Goal: Task Accomplishment & Management: Manage account settings

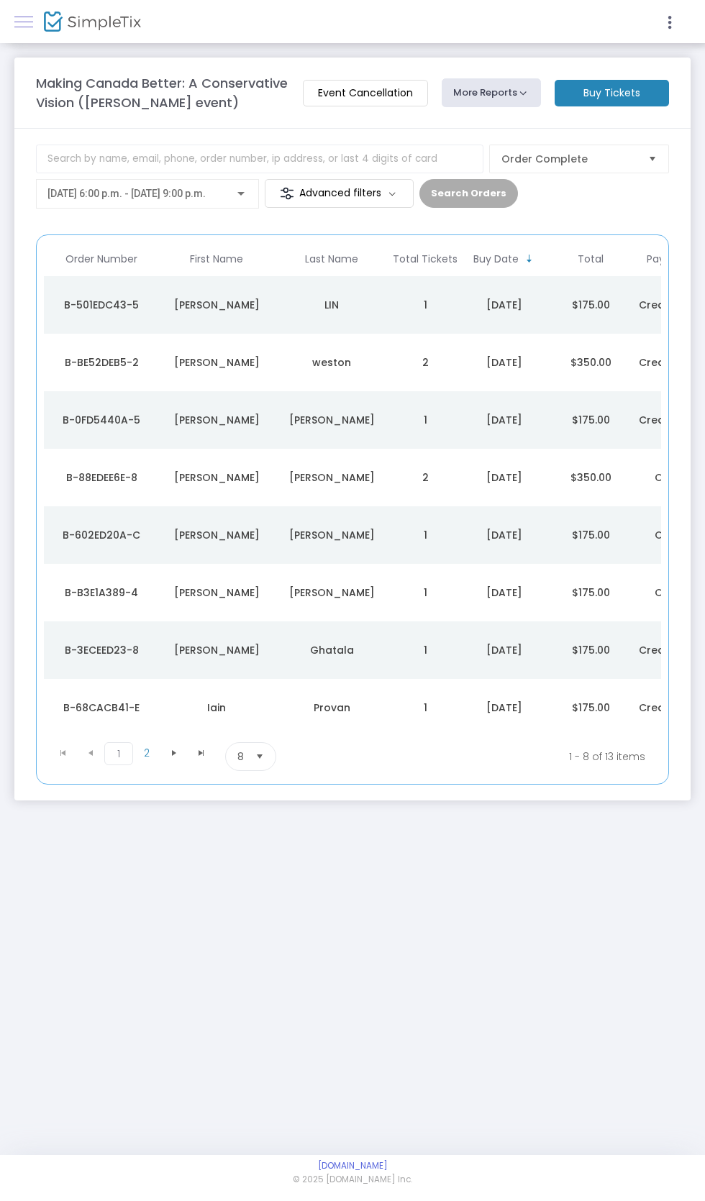
click at [20, 22] on span at bounding box center [23, 22] width 19 height 1
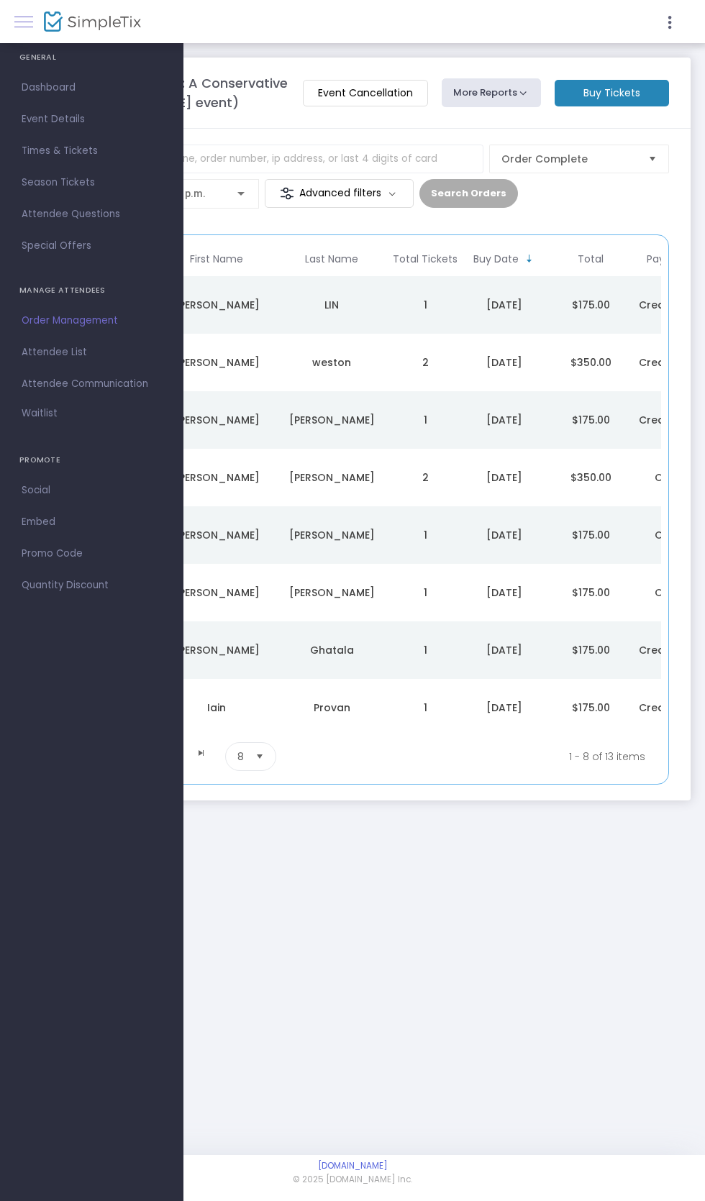
click at [24, 22] on span at bounding box center [23, 22] width 19 height 1
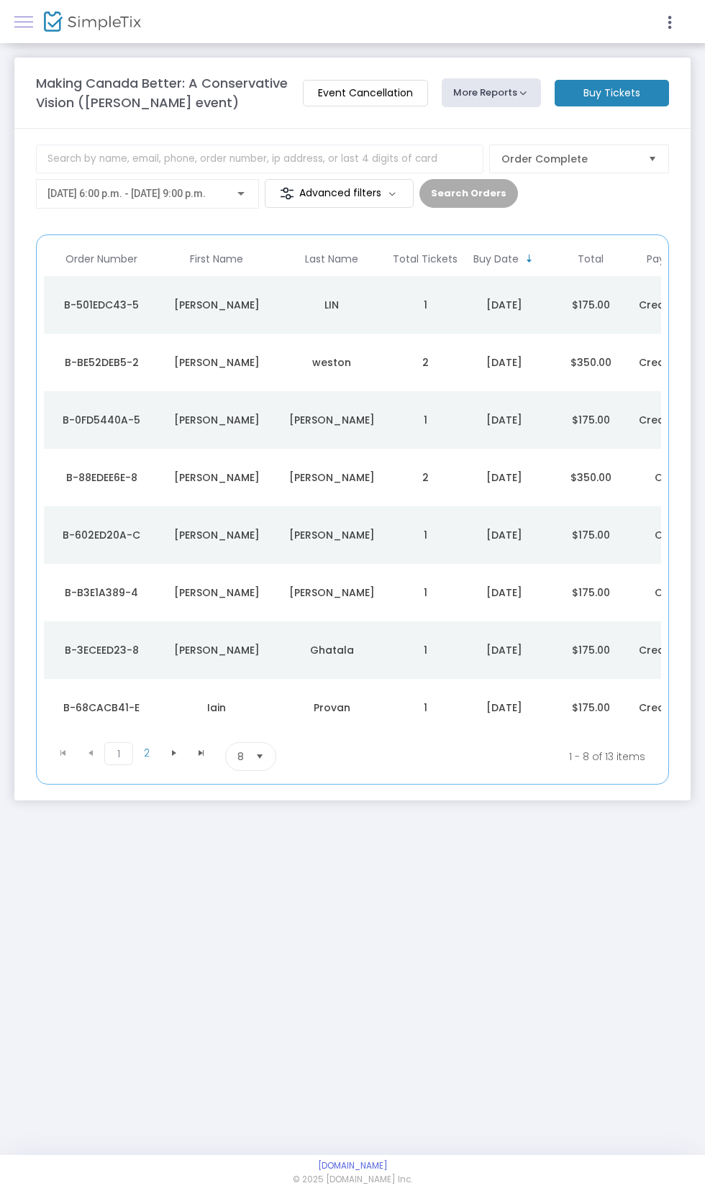
click at [23, 22] on span at bounding box center [23, 22] width 19 height 1
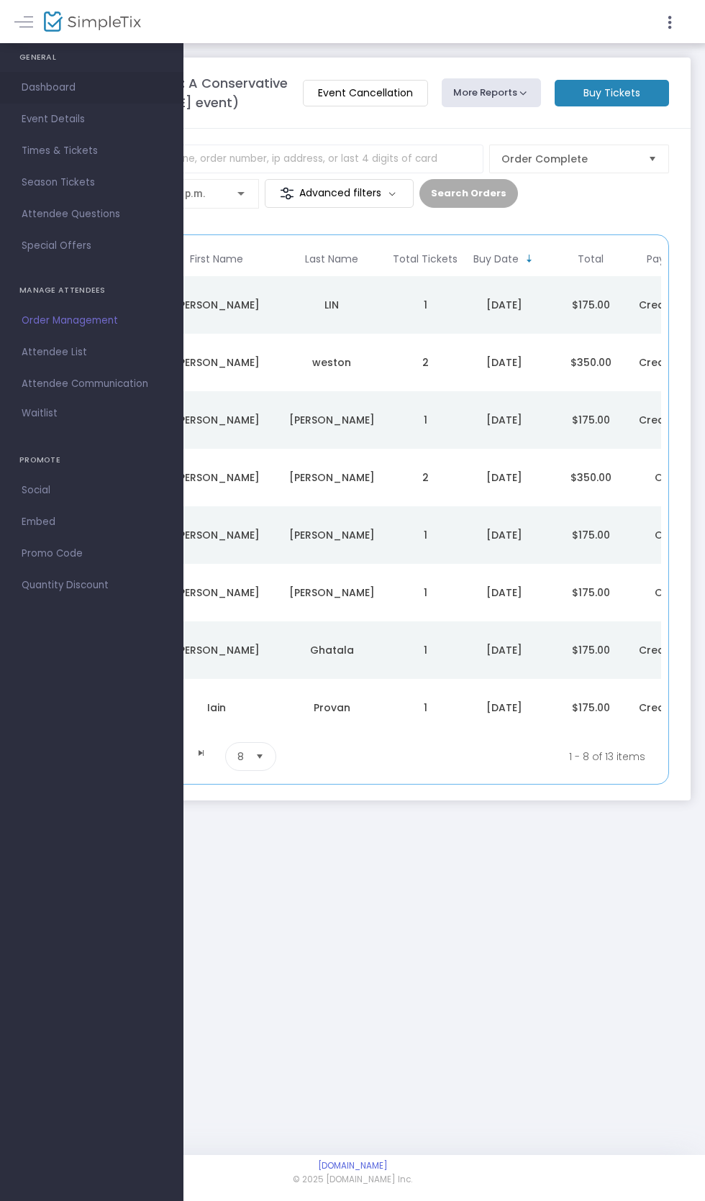
click at [58, 88] on span "Dashboard" at bounding box center [92, 87] width 140 height 19
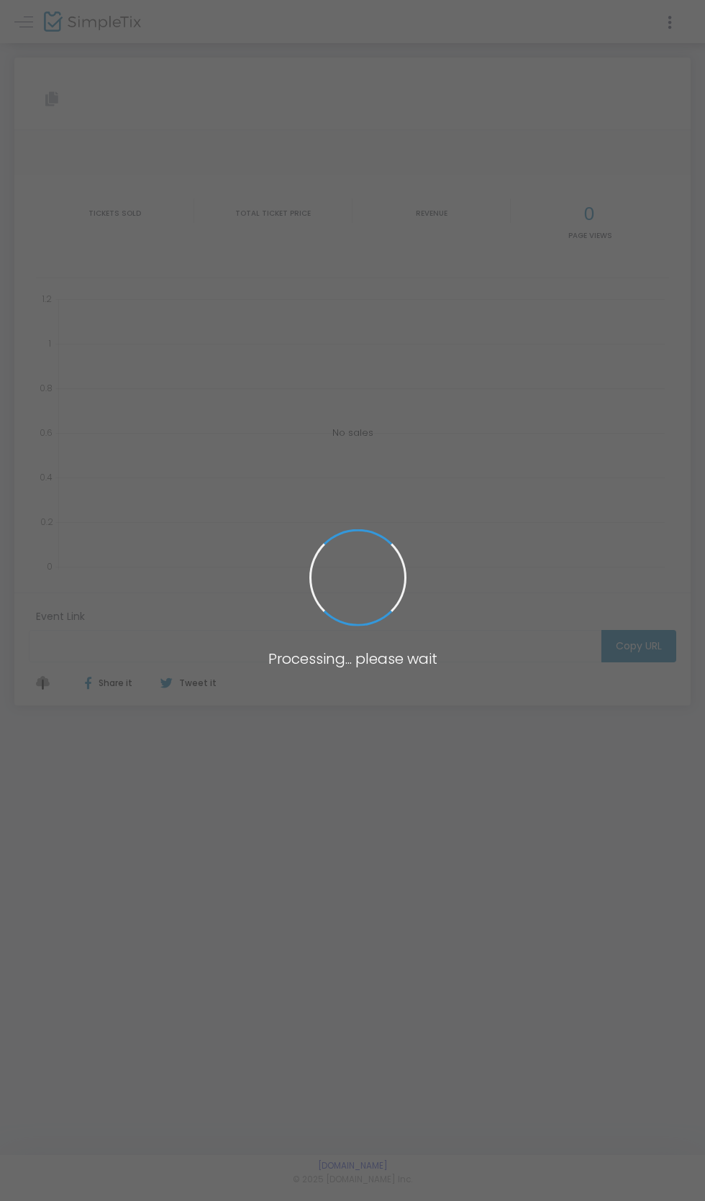
type input "[URL][DOMAIN_NAME]"
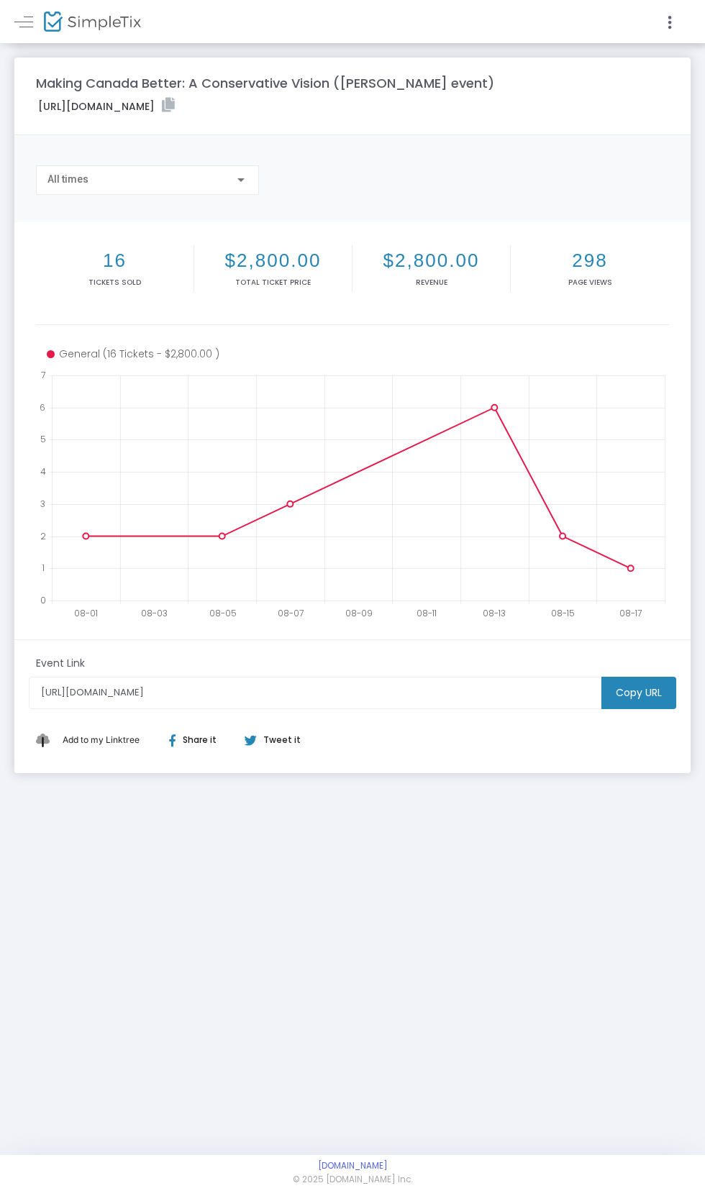
click at [675, 939] on div "GENERAL Dashboard Event Details Times & Tickets Season Passes Season Tickets Cu…" at bounding box center [352, 577] width 705 height 1155
click at [28, 22] on span at bounding box center [23, 22] width 19 height 1
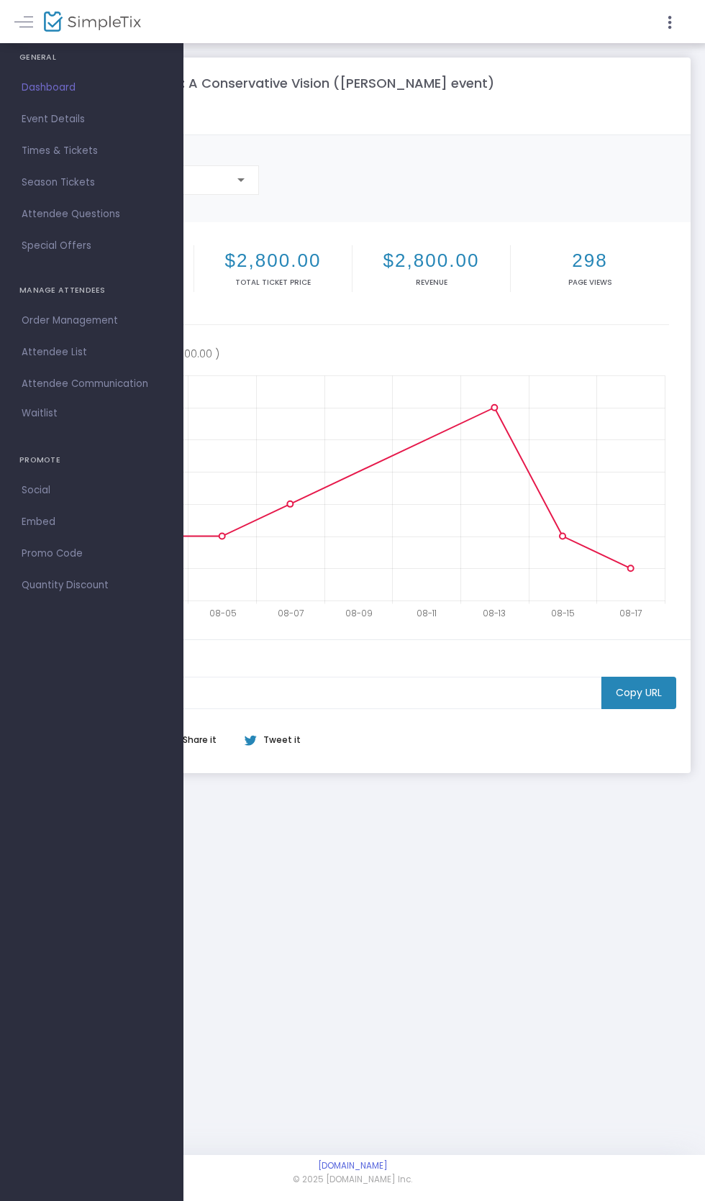
click at [37, 50] on h4 "GENERAL" at bounding box center [91, 57] width 145 height 29
click at [86, 158] on span "Times & Tickets" at bounding box center [92, 151] width 140 height 19
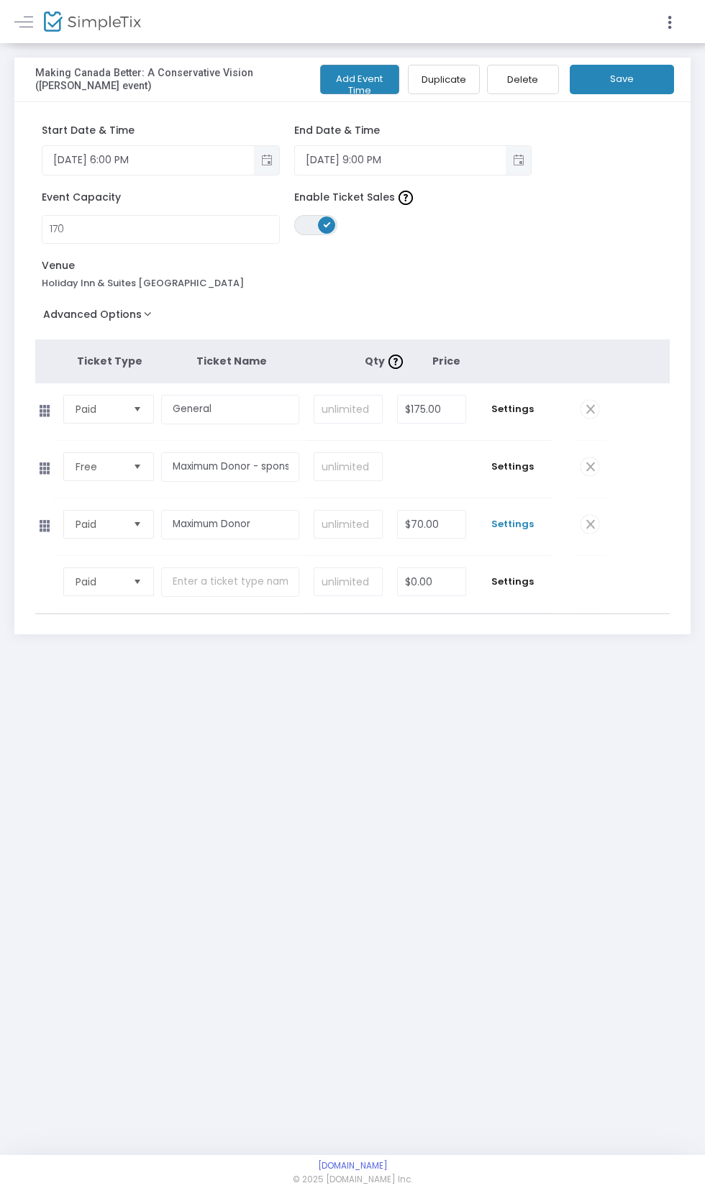
click at [516, 522] on span "Settings" at bounding box center [513, 524] width 64 height 14
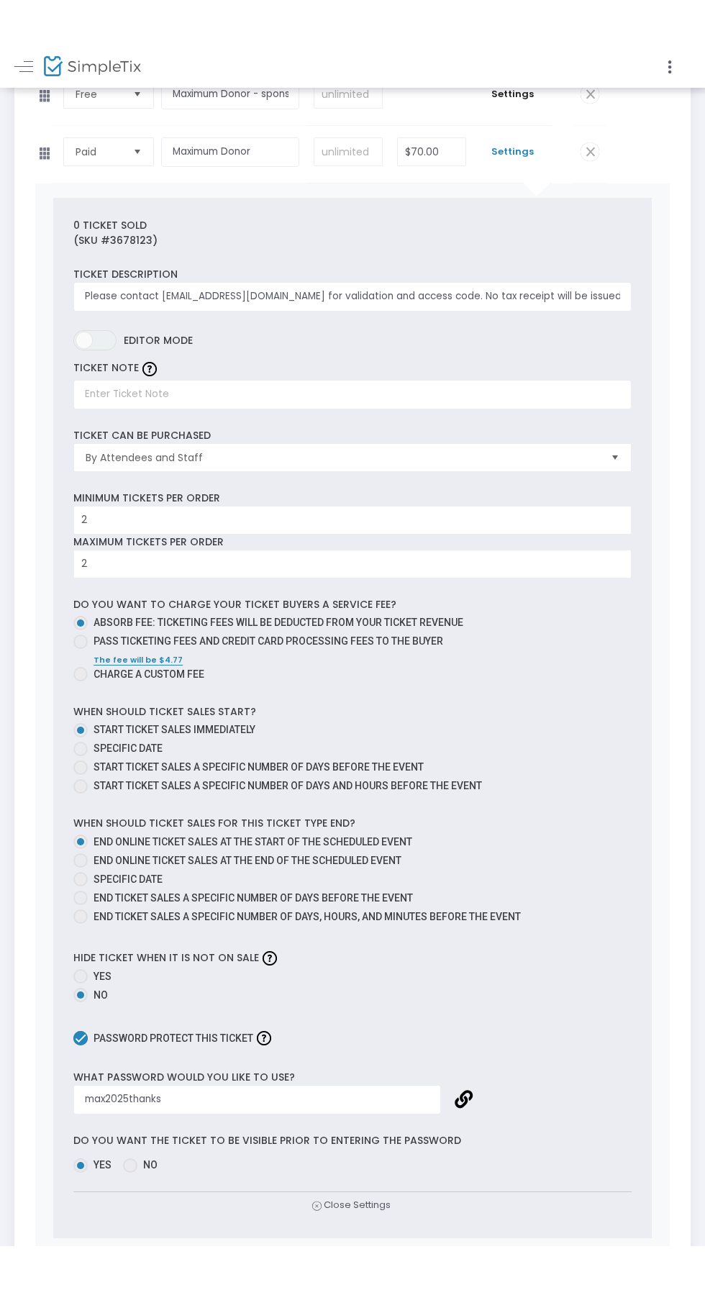
scroll to position [417, 0]
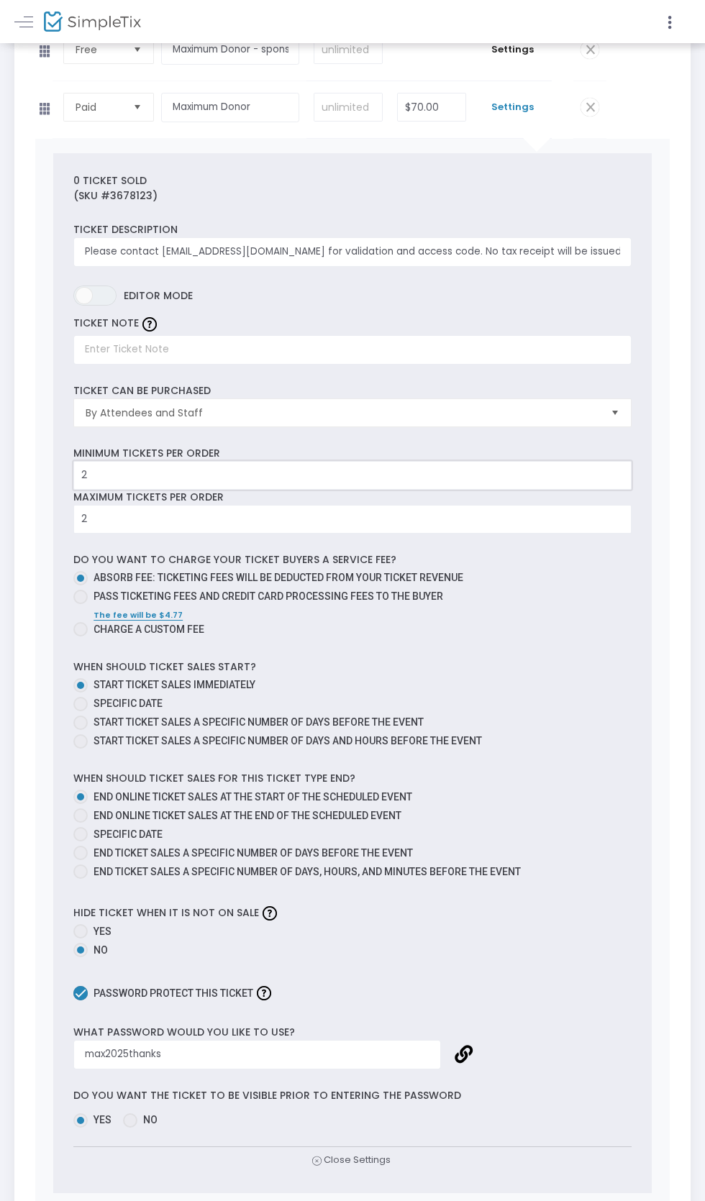
click at [534, 467] on input "2" at bounding box center [352, 475] width 557 height 27
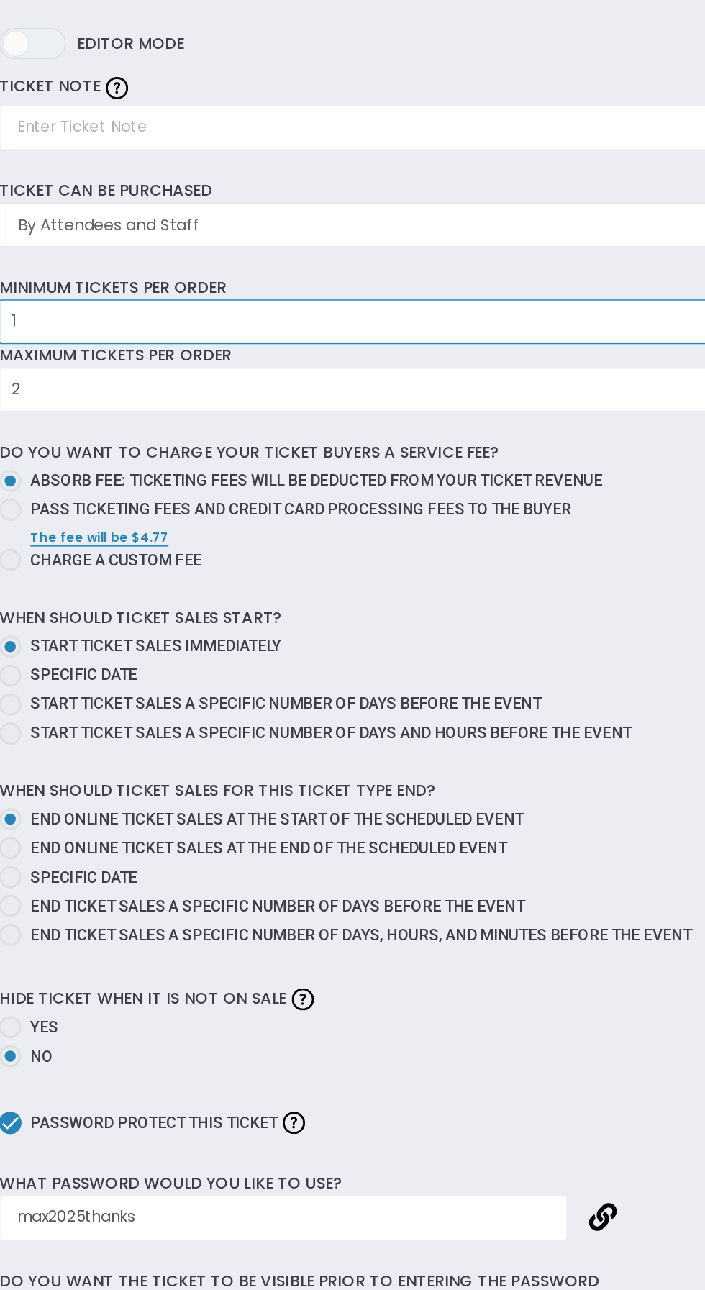
type input "1"
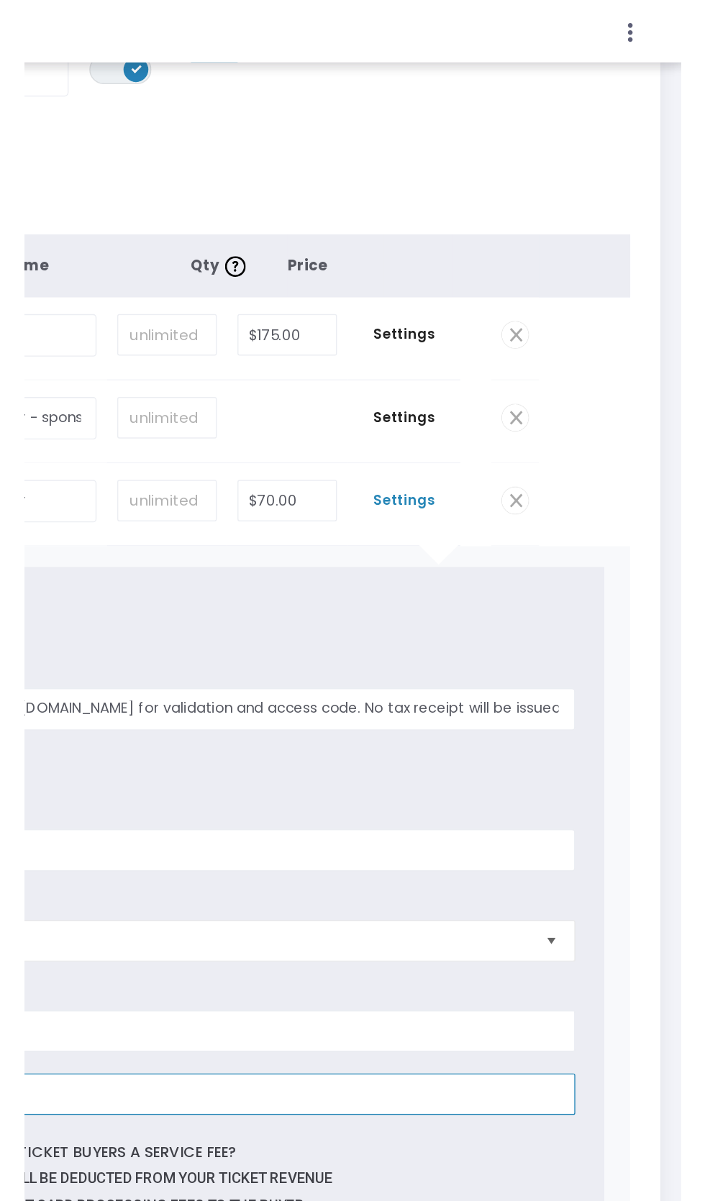
scroll to position [0, 0]
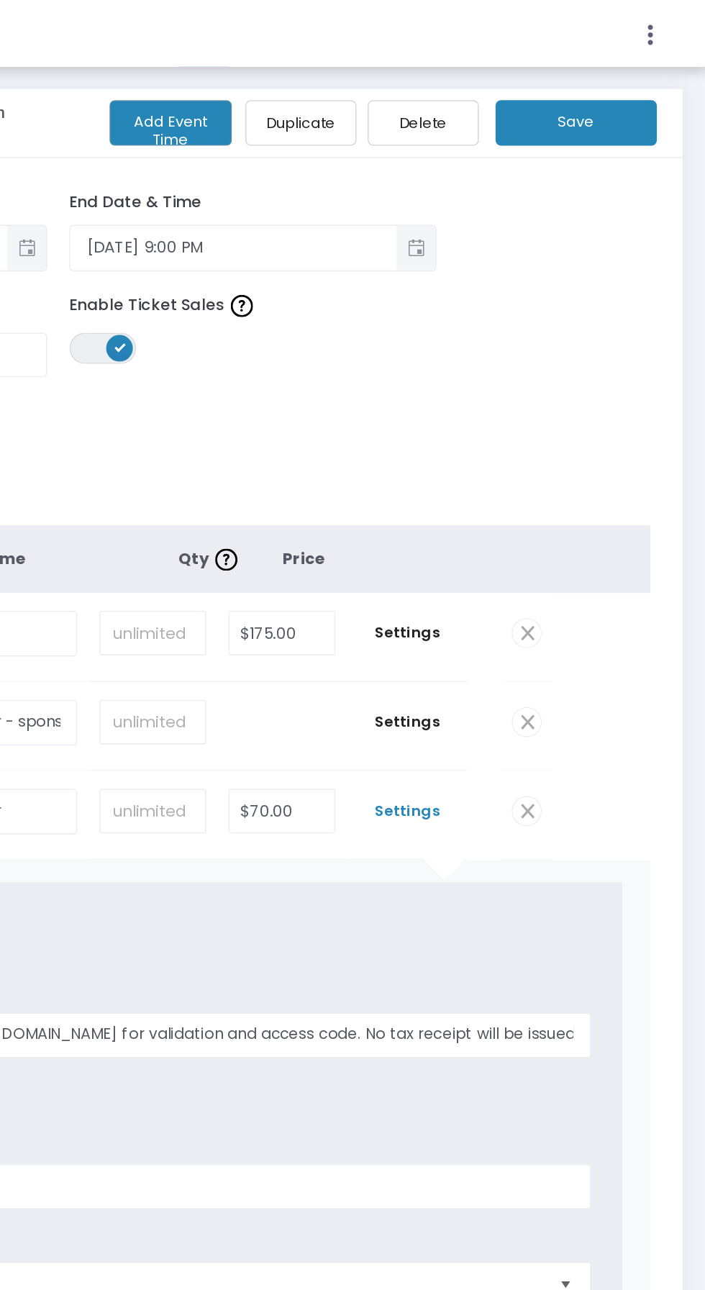
click at [634, 85] on button "Save" at bounding box center [622, 79] width 104 height 29
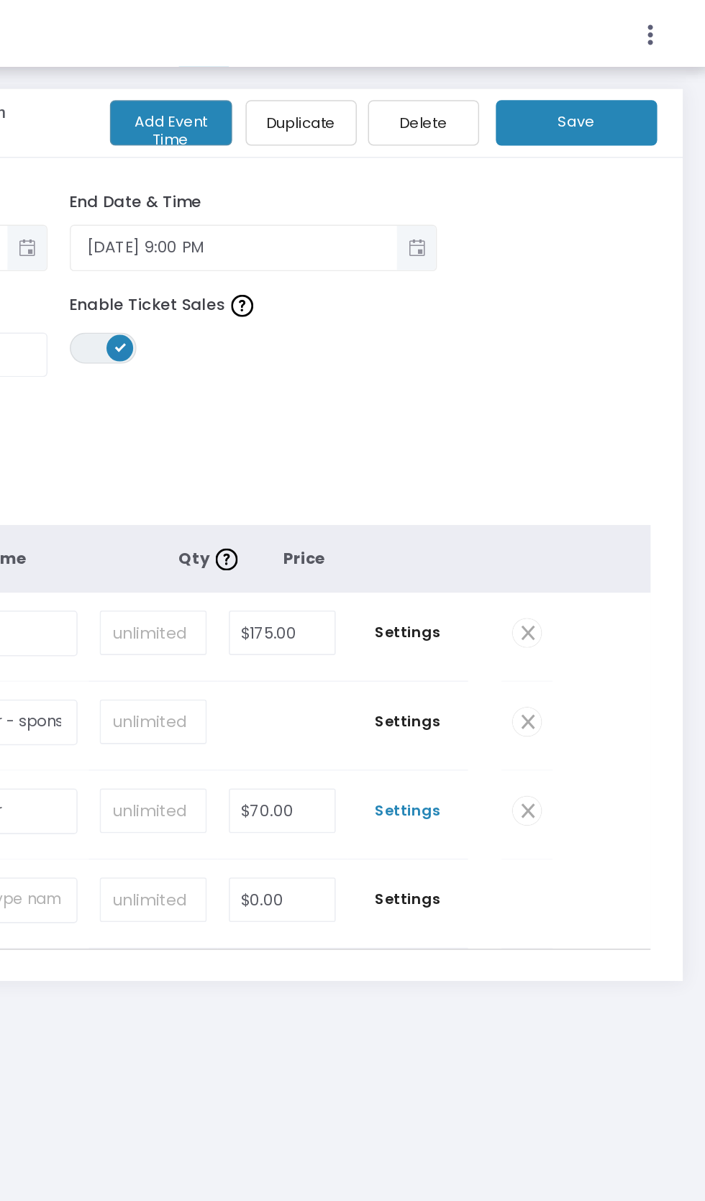
click at [522, 522] on span "Settings" at bounding box center [513, 524] width 64 height 14
